Goal: Check status: Check status

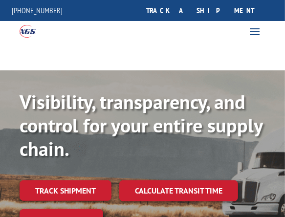
click at [223, 11] on link "track a shipment" at bounding box center [200, 10] width 123 height 21
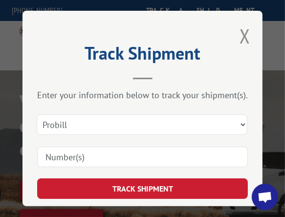
click at [148, 150] on input at bounding box center [142, 157] width 211 height 21
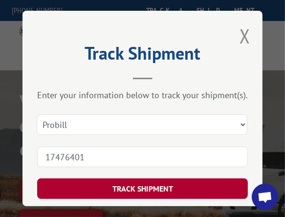
type input "17476401"
click at [150, 185] on button "TRACK SHIPMENT" at bounding box center [142, 188] width 211 height 21
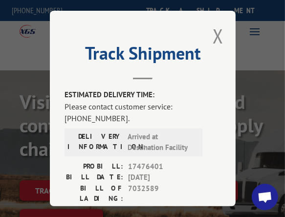
click at [65, 69] on header "Track Shipment" at bounding box center [143, 62] width 156 height 33
click at [207, 33] on div "Track Shipment ESTIMATED DELIVERY TIME: Please contact customer service: [PHONE…" at bounding box center [143, 109] width 186 height 196
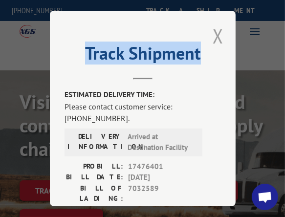
drag, startPoint x: 207, startPoint y: 33, endPoint x: 212, endPoint y: 23, distance: 10.5
click at [212, 23] on div "Track Shipment ESTIMATED DELIVERY TIME: Please contact customer service: [PHONE…" at bounding box center [143, 109] width 186 height 196
click at [213, 23] on button "Close modal" at bounding box center [218, 36] width 11 height 26
